Goal: Task Accomplishment & Management: Complete application form

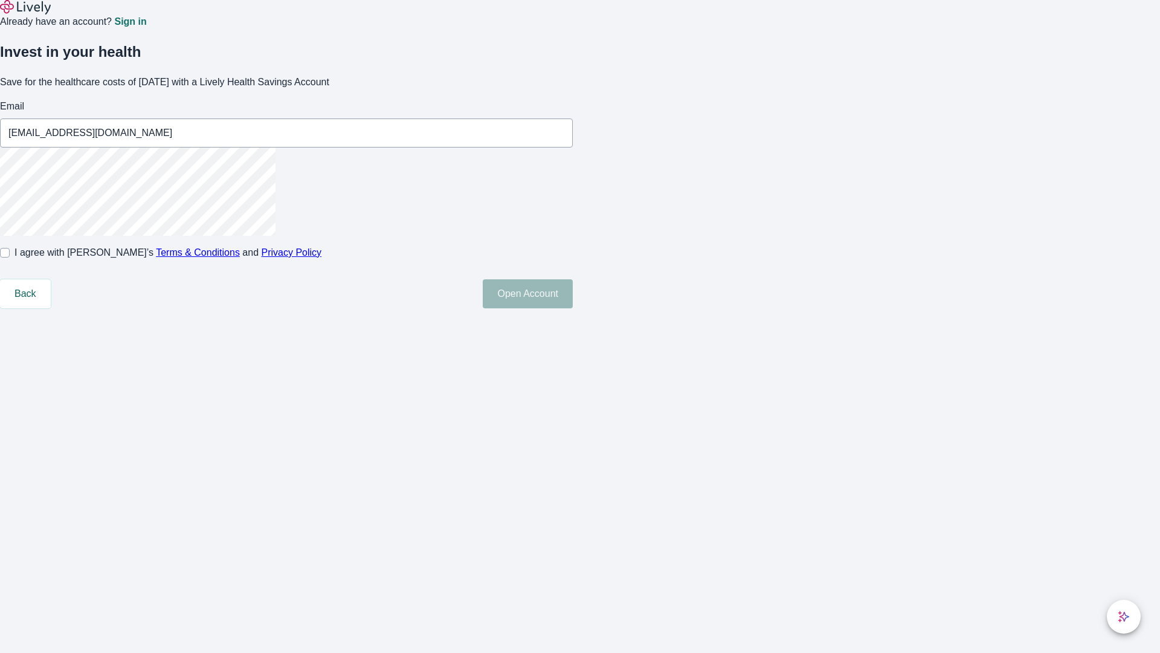
click at [10, 257] on input "I agree with Lively’s Terms & Conditions and Privacy Policy" at bounding box center [5, 253] width 10 height 10
checkbox input "true"
click at [573, 308] on button "Open Account" at bounding box center [528, 293] width 90 height 29
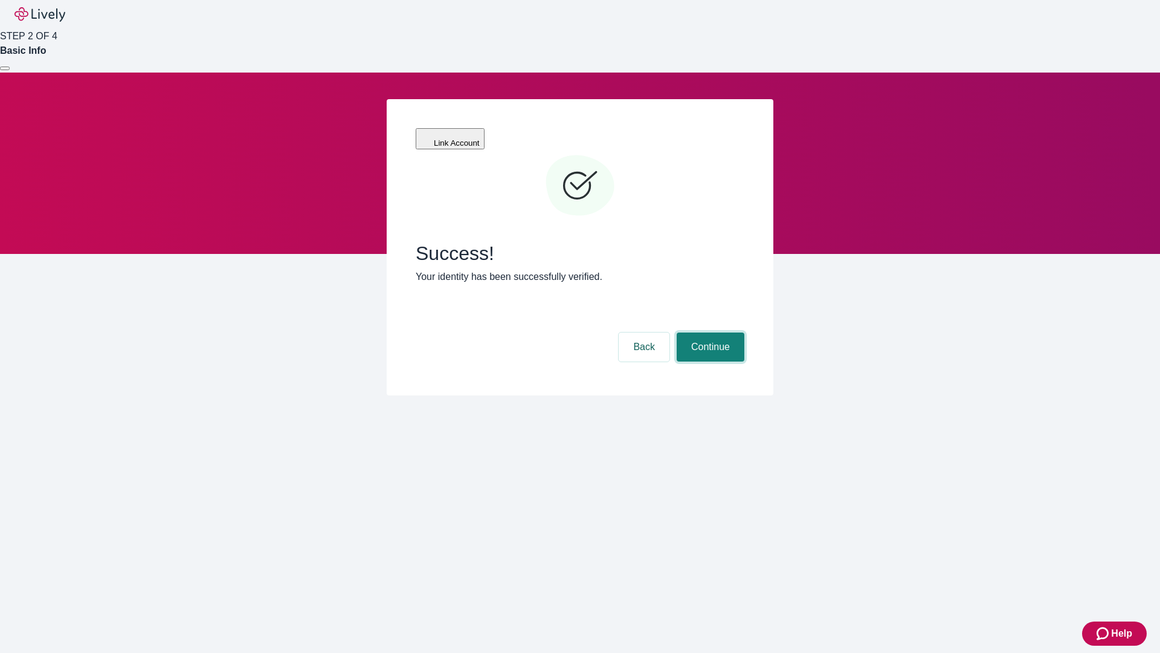
click at [709, 332] on button "Continue" at bounding box center [711, 346] width 68 height 29
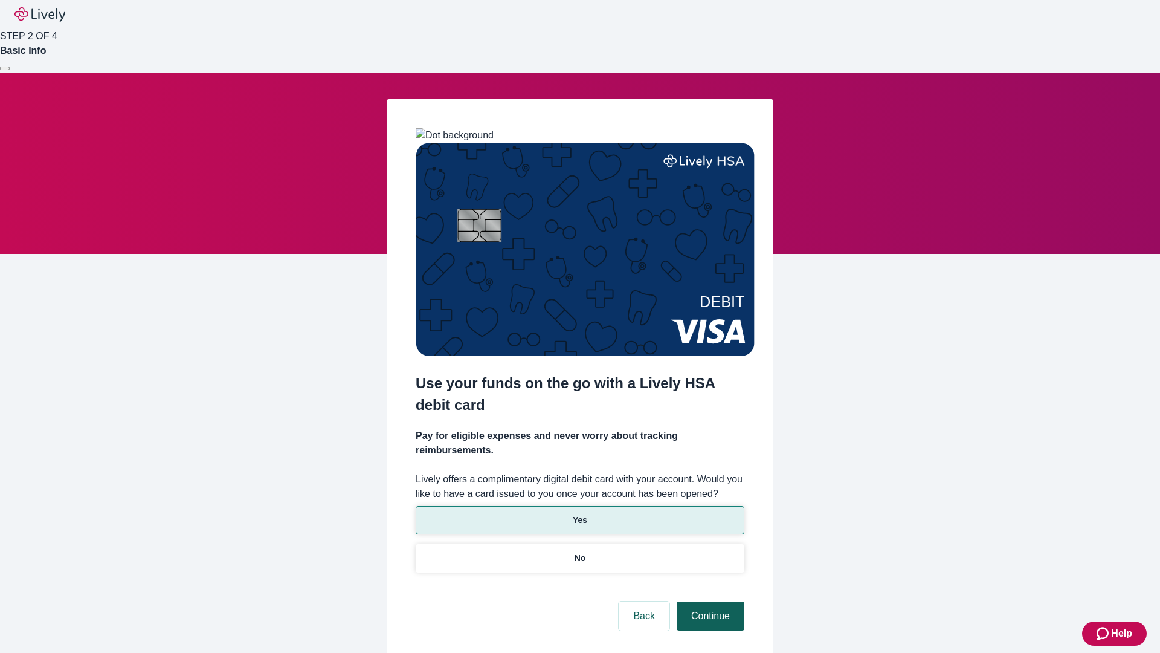
click at [579, 552] on p "No" at bounding box center [580, 558] width 11 height 13
click at [709, 601] on button "Continue" at bounding box center [711, 615] width 68 height 29
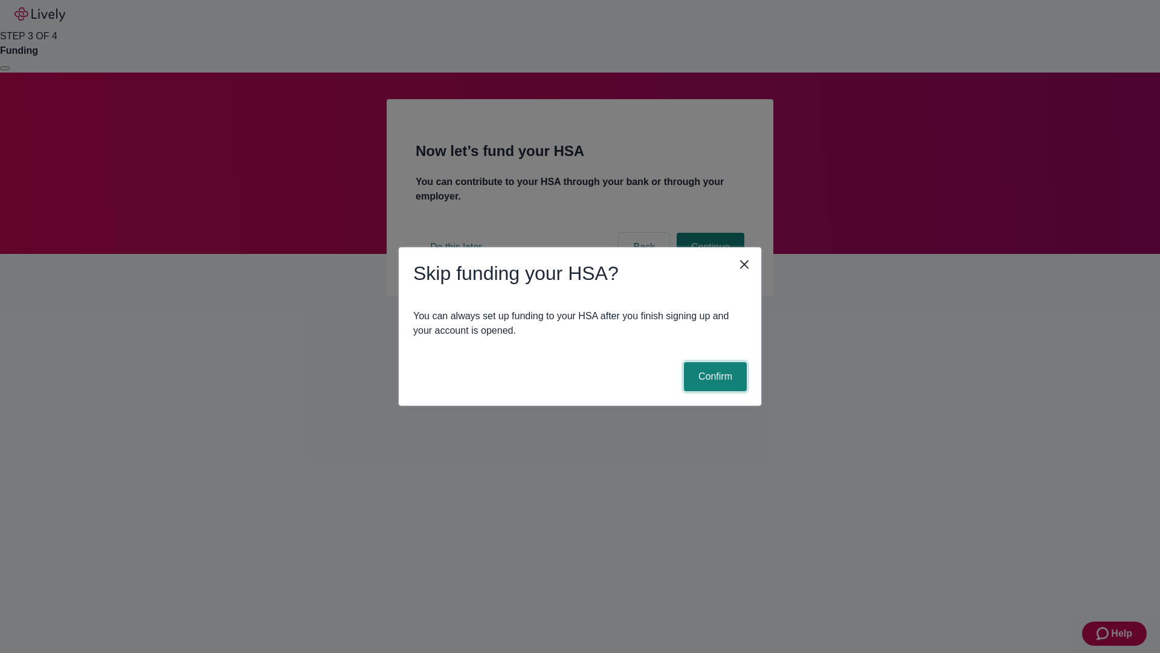
click at [714, 376] on button "Confirm" at bounding box center [715, 376] width 63 height 29
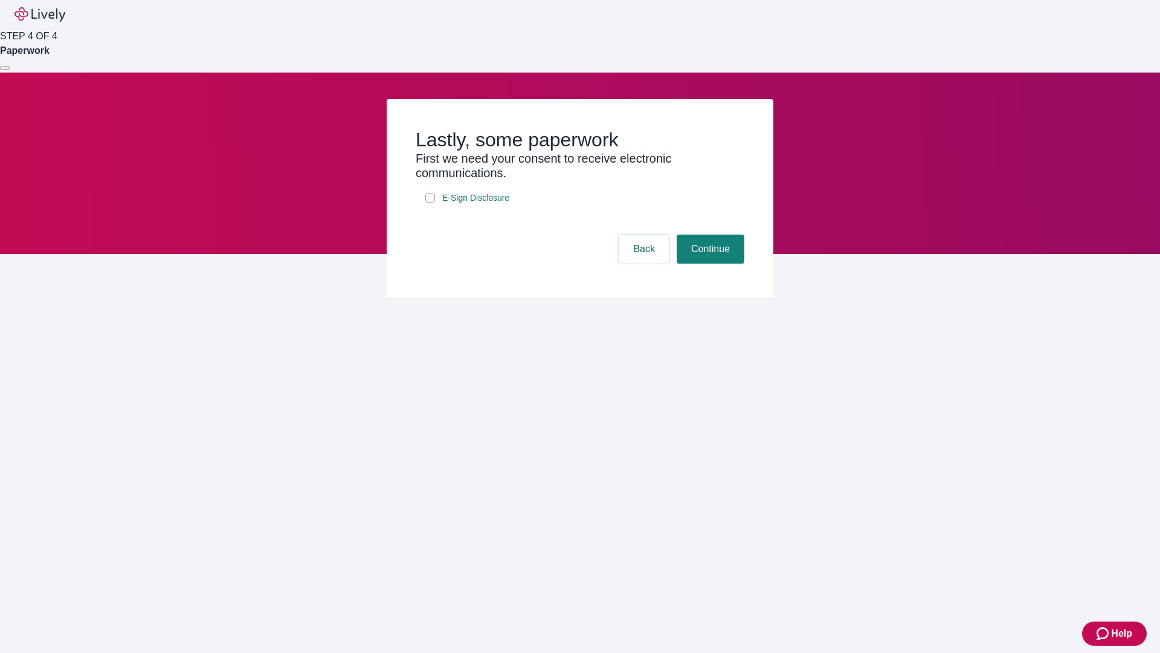
click at [430, 202] on input "E-Sign Disclosure" at bounding box center [430, 198] width 10 height 10
checkbox input "true"
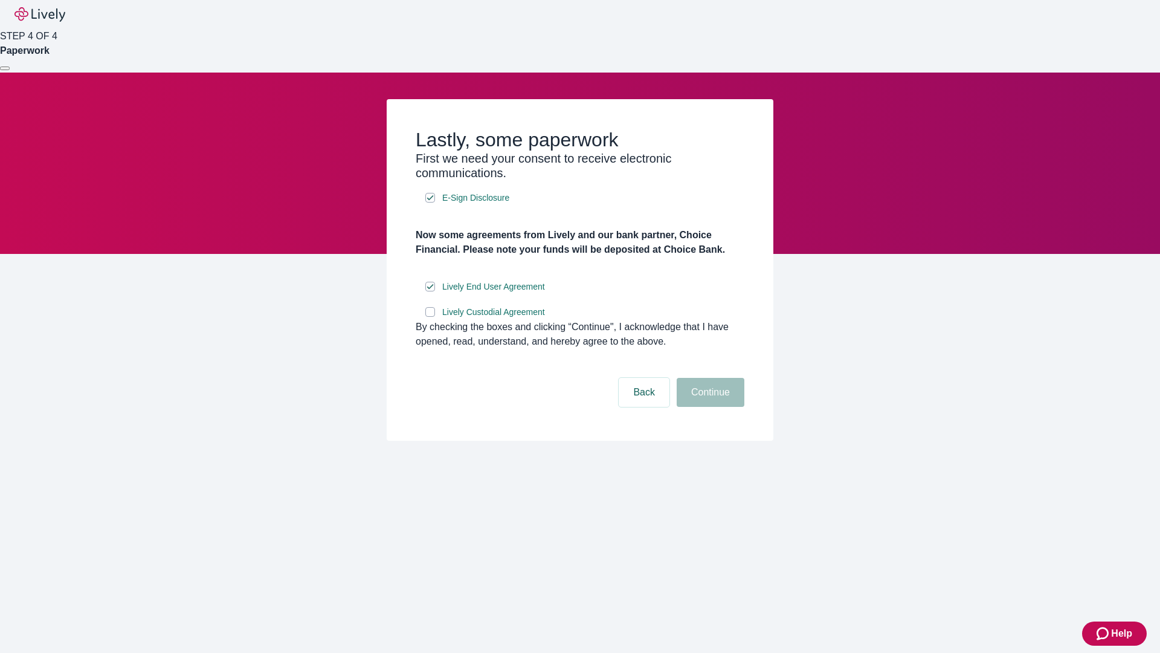
click at [430, 317] on input "Lively Custodial Agreement" at bounding box center [430, 312] width 10 height 10
checkbox input "true"
click at [709, 407] on button "Continue" at bounding box center [711, 392] width 68 height 29
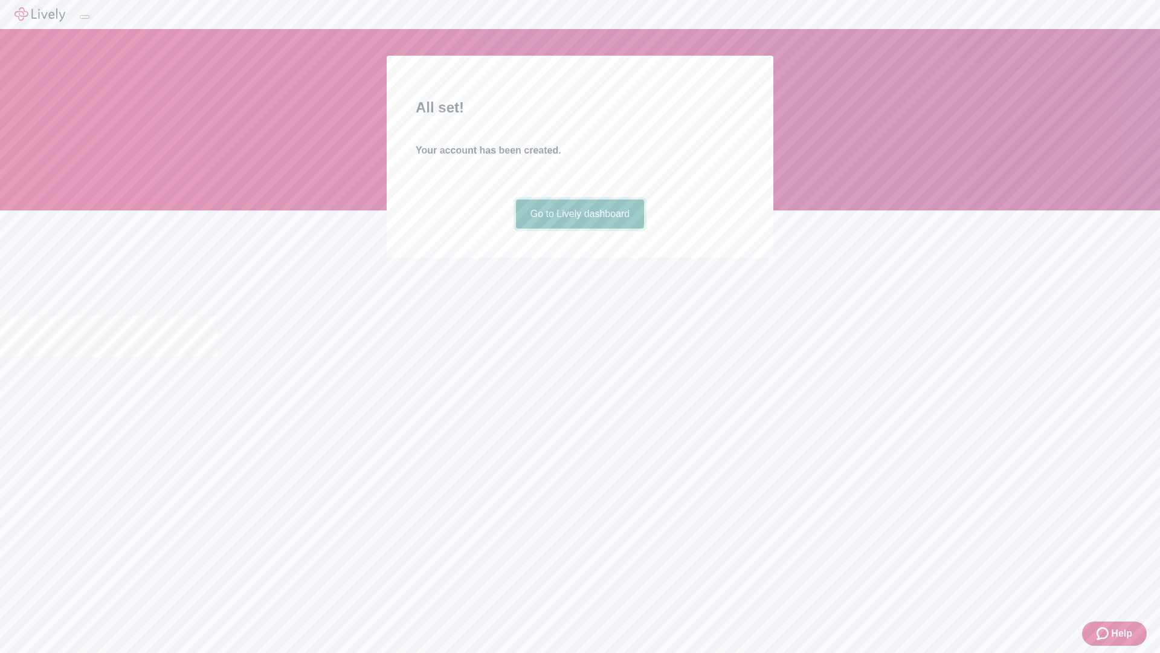
click at [579, 228] on link "Go to Lively dashboard" at bounding box center [580, 213] width 129 height 29
